Goal: Use online tool/utility: Use online tool/utility

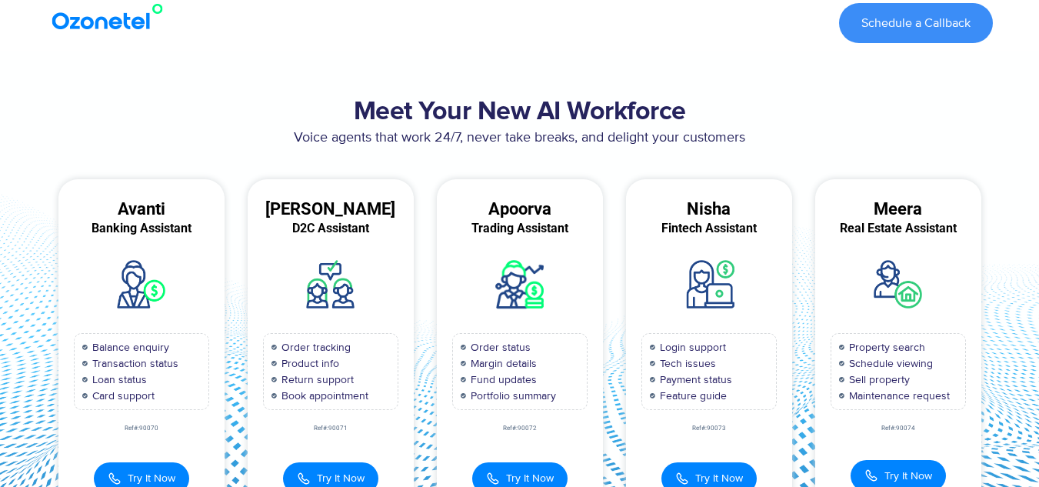
click at [696, 470] on span "Try It Now" at bounding box center [719, 478] width 48 height 16
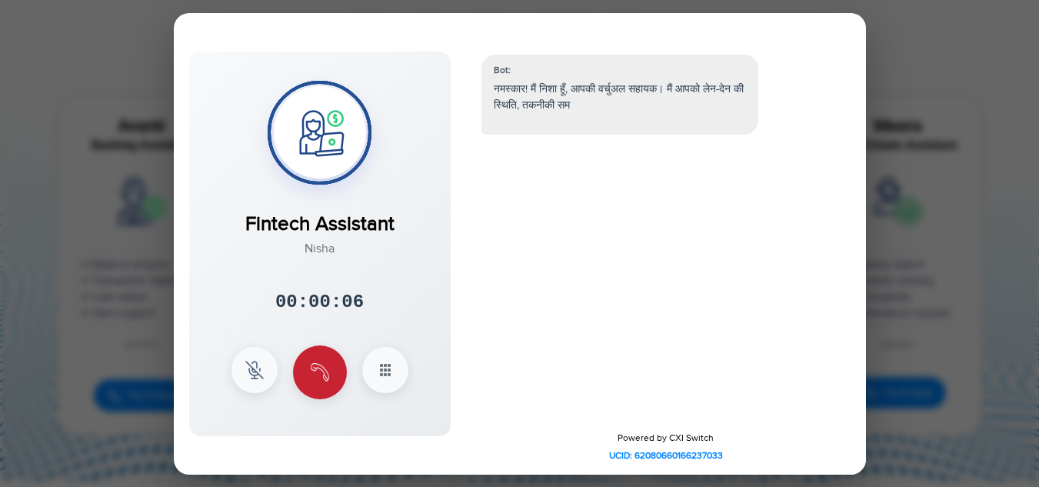
click at [325, 375] on img at bounding box center [320, 372] width 18 height 18
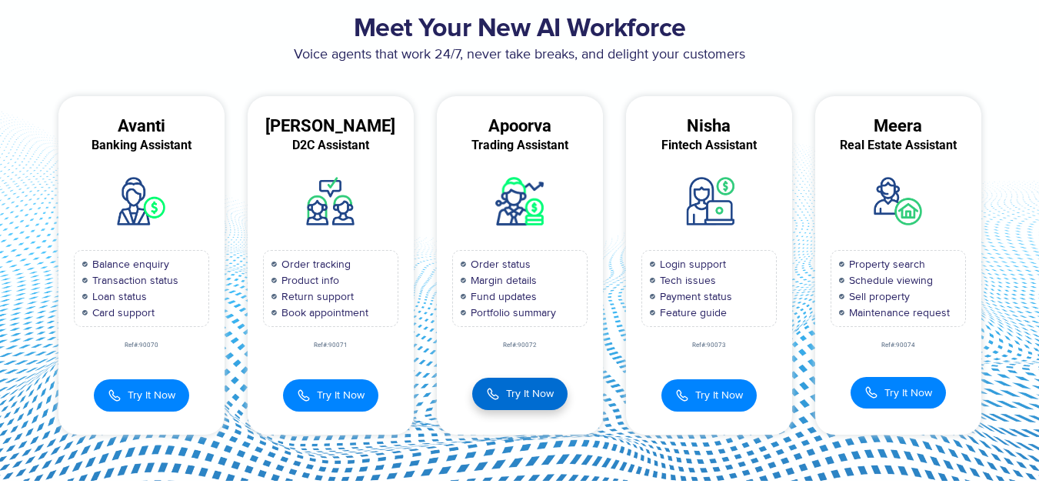
click at [506, 400] on span "Try It Now" at bounding box center [530, 393] width 48 height 16
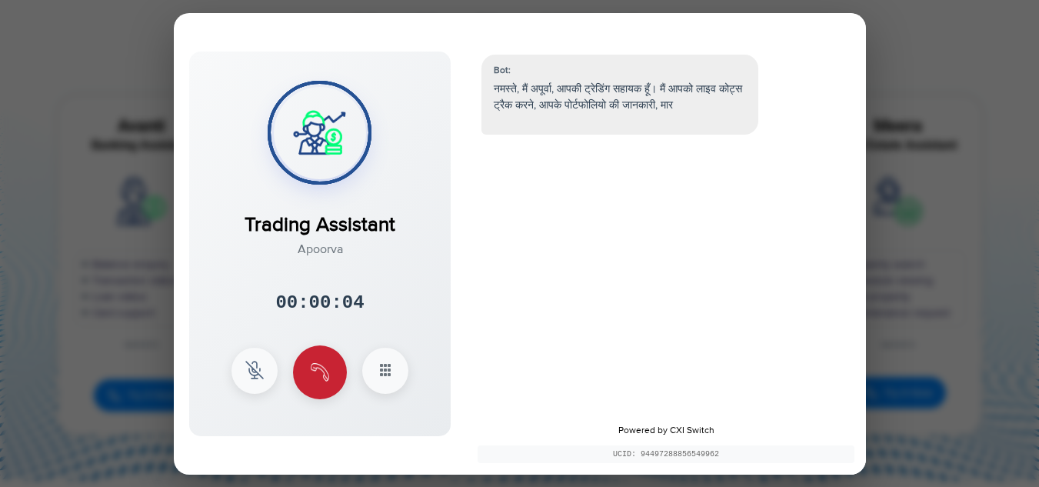
click at [331, 374] on button at bounding box center [320, 372] width 54 height 54
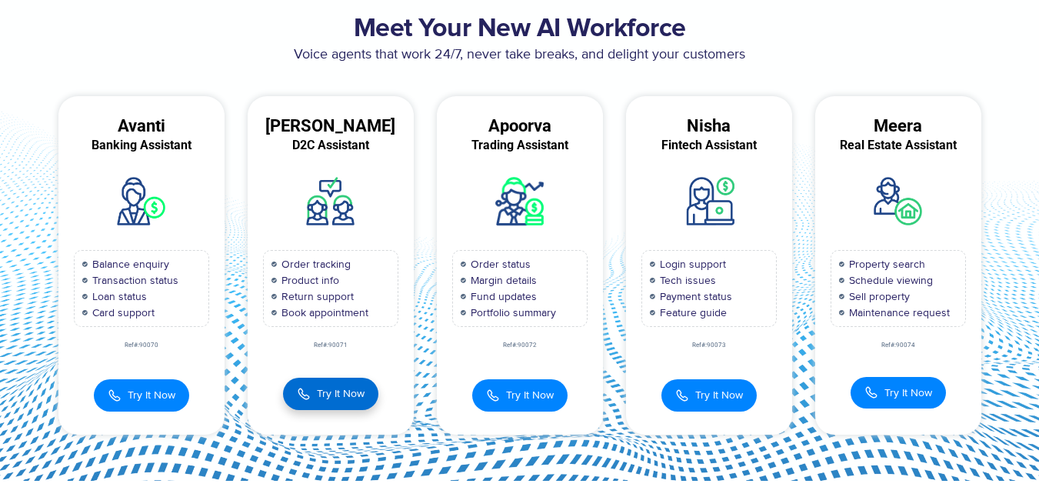
click at [336, 390] on span "Try It Now" at bounding box center [341, 393] width 48 height 16
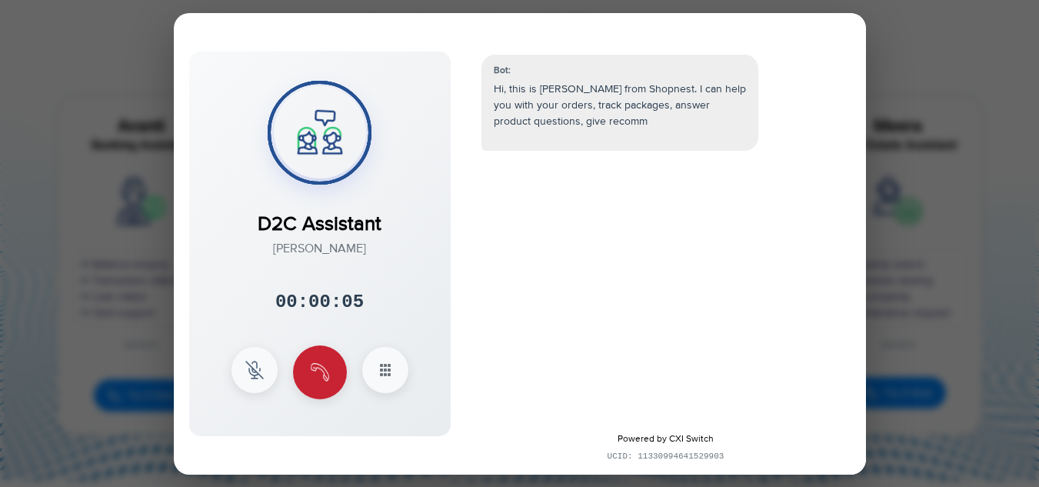
click at [321, 373] on img at bounding box center [320, 372] width 18 height 18
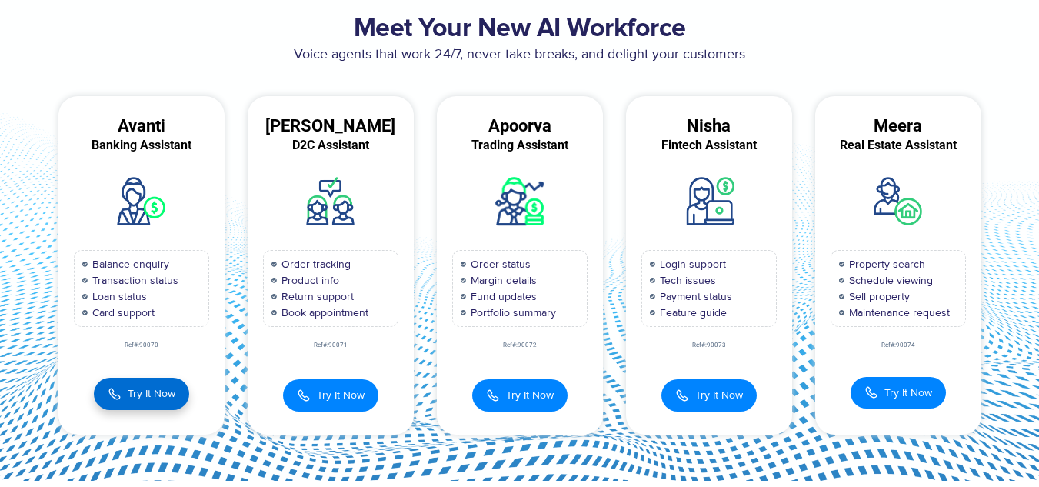
click at [161, 393] on span "Try It Now" at bounding box center [152, 393] width 48 height 16
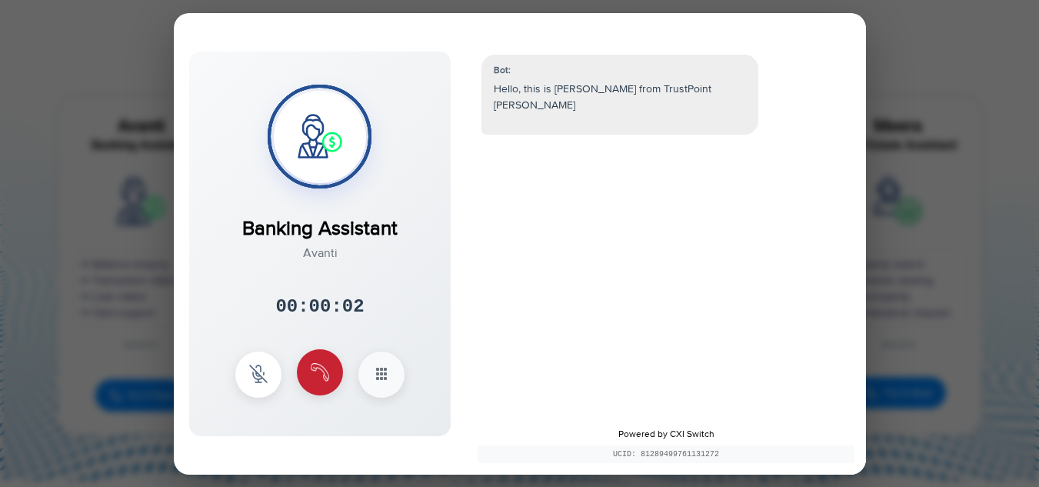
click at [321, 387] on button at bounding box center [320, 372] width 46 height 46
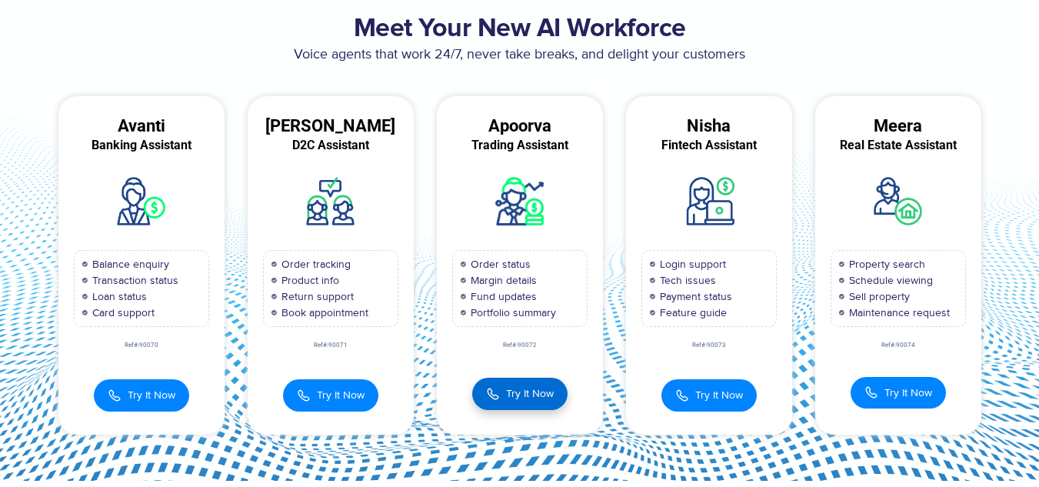
click at [516, 404] on button "Try It Now" at bounding box center [519, 394] width 95 height 32
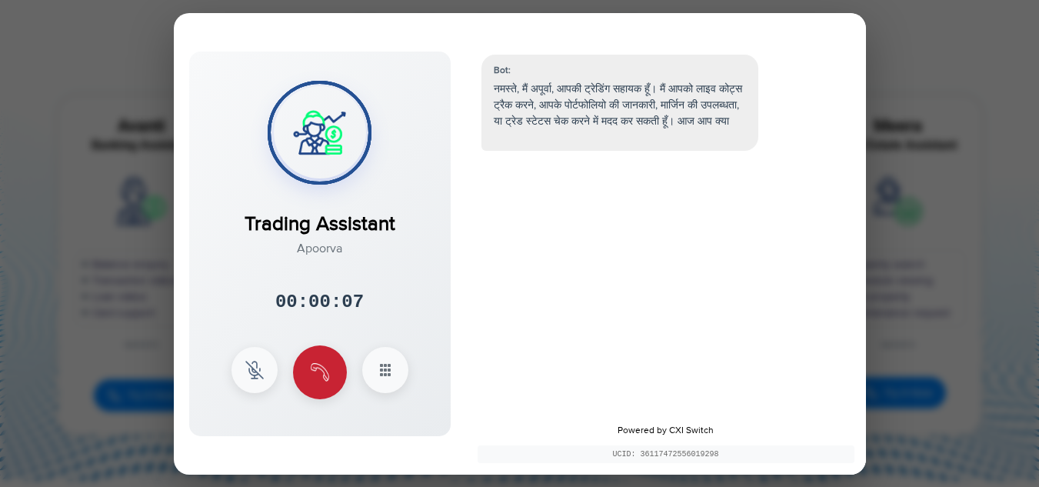
click at [329, 372] on button at bounding box center [320, 372] width 54 height 54
